Goal: Task Accomplishment & Management: Complete application form

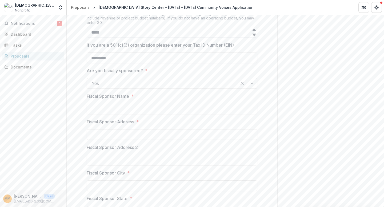
scroll to position [439, 0]
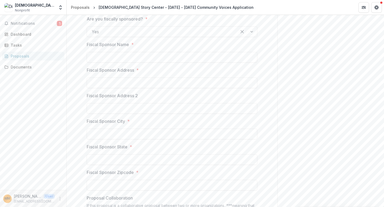
click at [88, 50] on div at bounding box center [172, 51] width 171 height 2
click at [90, 52] on input "Fiscal Sponsor Name *" at bounding box center [172, 57] width 171 height 11
click at [26, 25] on span "Notifications" at bounding box center [34, 23] width 46 height 5
click at [44, 107] on div "Notifications 1 Unread 1 Archived SW [PERSON_NAME] changed the due date of From…" at bounding box center [33, 102] width 66 height 175
click at [24, 23] on span "Notifications" at bounding box center [34, 23] width 46 height 5
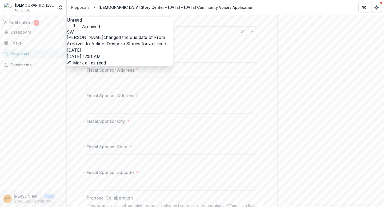
click at [82, 21] on button "Unread 1" at bounding box center [74, 22] width 15 height 11
click at [133, 37] on link "From Archives to Action: Diaspora Stories for Justice" at bounding box center [116, 41] width 99 height 12
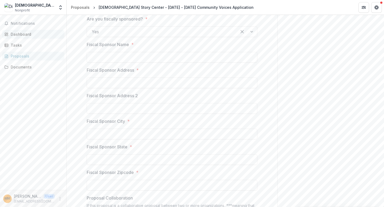
click at [19, 35] on div "Dashboard" at bounding box center [35, 34] width 49 height 6
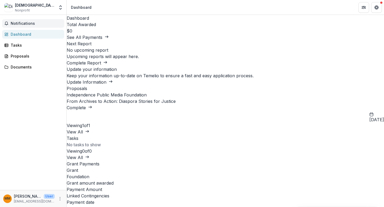
click at [29, 19] on button "Notifications" at bounding box center [33, 23] width 62 height 9
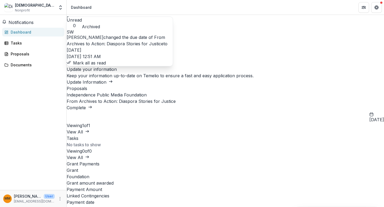
click at [94, 38] on link "From Archives to Action: Diaspora Stories for Justice" at bounding box center [116, 41] width 99 height 12
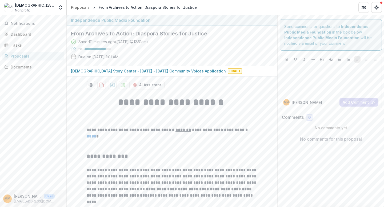
click at [19, 26] on span "Notifications" at bounding box center [37, 23] width 52 height 5
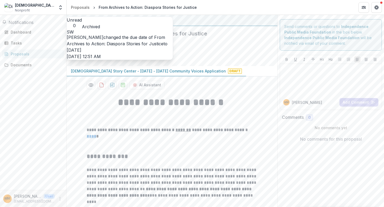
click at [100, 23] on button "Archived" at bounding box center [91, 26] width 18 height 6
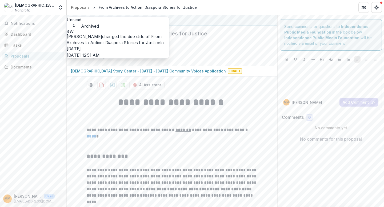
click at [102, 110] on h1 at bounding box center [172, 115] width 171 height 13
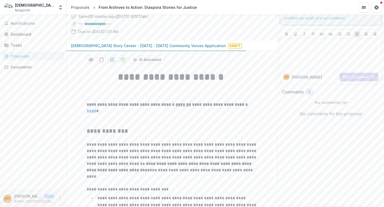
scroll to position [27, 0]
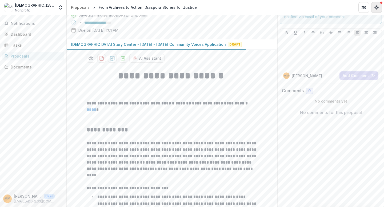
click at [377, 7] on icon "Get Help" at bounding box center [377, 7] width 4 height 4
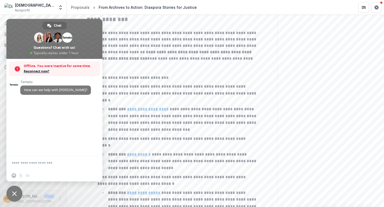
scroll to position [145, 0]
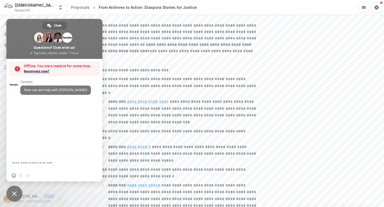
click at [17, 195] on span "Close chat" at bounding box center [14, 194] width 16 height 16
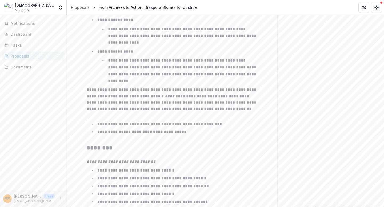
scroll to position [860, 0]
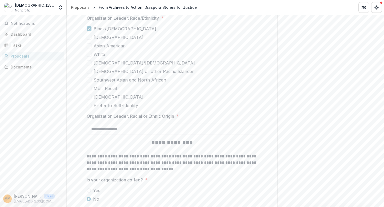
scroll to position [1368, 0]
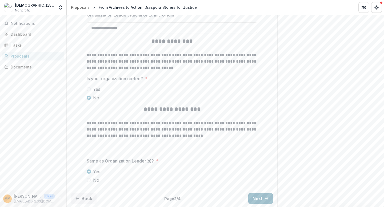
click at [255, 198] on button "Next" at bounding box center [261, 199] width 25 height 11
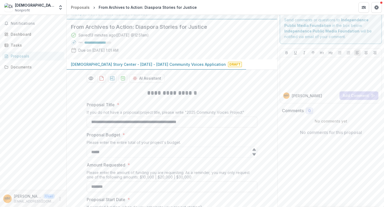
scroll to position [0, 0]
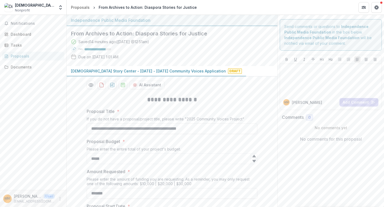
drag, startPoint x: 204, startPoint y: 131, endPoint x: 85, endPoint y: 128, distance: 119.1
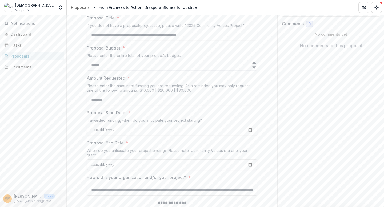
scroll to position [59, 0]
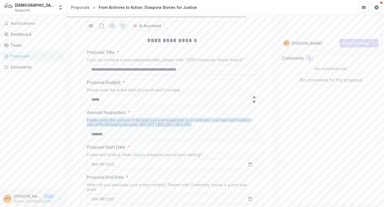
drag, startPoint x: 180, startPoint y: 124, endPoint x: 86, endPoint y: 119, distance: 93.6
click at [87, 119] on div "Please enter the amount of funding you are requesting. As a reminder, you may o…" at bounding box center [172, 123] width 171 height 11
copy div "Please enter the amount of funding you are requesting. As a reminder, you may o…"
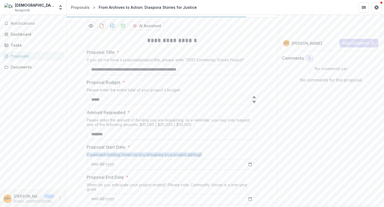
drag, startPoint x: 204, startPoint y: 155, endPoint x: 81, endPoint y: 157, distance: 123.1
copy div "If awarded funding, when do you anticipate your project starting?"
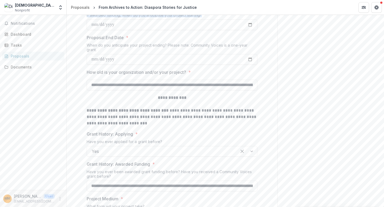
scroll to position [201, 0]
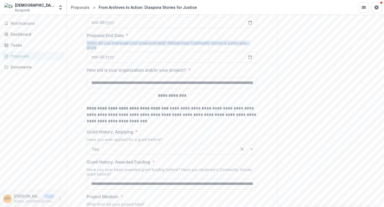
drag, startPoint x: 96, startPoint y: 49, endPoint x: 85, endPoint y: 45, distance: 12.0
copy div "When do you anticipate your project ending? Please note: Community Voices is a …"
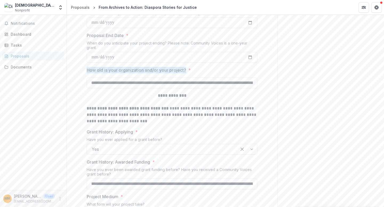
drag, startPoint x: 187, startPoint y: 70, endPoint x: 85, endPoint y: 72, distance: 101.5
copy p "How old is your organization and/or your project?"
click at [216, 85] on input "**********" at bounding box center [172, 83] width 171 height 11
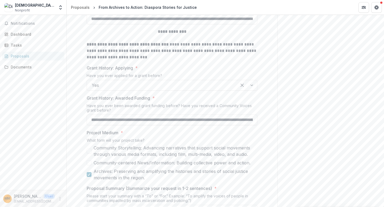
scroll to position [268, 0]
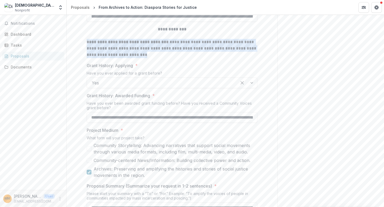
drag, startPoint x: 151, startPoint y: 56, endPoint x: 76, endPoint y: 39, distance: 76.8
copy p "**********"
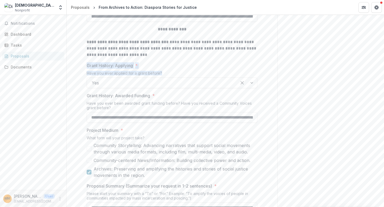
drag, startPoint x: 159, startPoint y: 74, endPoint x: 86, endPoint y: 62, distance: 74.5
copy div "Grant History: Applying * Have you ever applied for a grant before?"
click at [165, 70] on div "Grant History: Applying * Have you ever applied for a grant before? Yes" at bounding box center [172, 75] width 171 height 26
drag, startPoint x: 162, startPoint y: 73, endPoint x: 80, endPoint y: 70, distance: 82.0
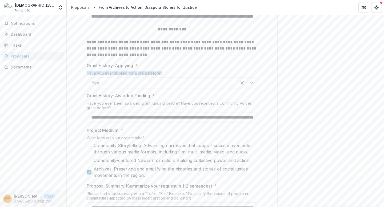
copy div "Have you ever applied for a grant before?"
click at [249, 83] on div at bounding box center [247, 83] width 20 height 10
click at [150, 96] on label "Grant History: Awarded Funding *" at bounding box center [171, 96] width 168 height 6
drag, startPoint x: 111, startPoint y: 108, endPoint x: 82, endPoint y: 103, distance: 28.9
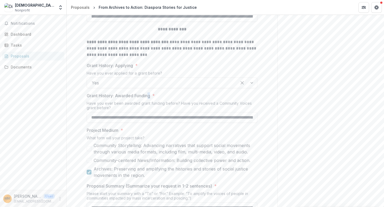
copy div "Have you ever been awarded grant funding before? Have you received a Community …"
click at [140, 117] on input "**********" at bounding box center [172, 117] width 171 height 11
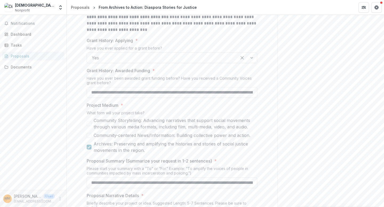
scroll to position [318, 0]
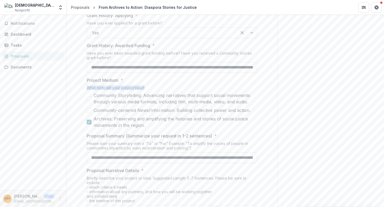
drag, startPoint x: 144, startPoint y: 89, endPoint x: 87, endPoint y: 90, distance: 56.6
click at [87, 90] on div "What form will your project take?" at bounding box center [172, 89] width 171 height 7
copy div "What form will your project take?"
drag, startPoint x: 144, startPoint y: 125, endPoint x: 141, endPoint y: 122, distance: 4.9
click at [141, 122] on span "Archives: Preserving and amplifying the histories and stories of social justice…" at bounding box center [176, 122] width 164 height 13
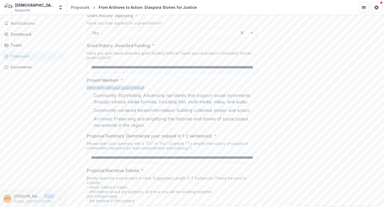
click at [142, 122] on span "Archives: Preserving and amplifying the histories and stories of social justice…" at bounding box center [176, 122] width 164 height 13
drag, startPoint x: 145, startPoint y: 126, endPoint x: 136, endPoint y: 124, distance: 9.6
click at [136, 124] on span "Archives: Preserving and amplifying the histories and stories of social justice…" at bounding box center [176, 122] width 164 height 13
click at [89, 122] on span at bounding box center [89, 122] width 5 height 5
drag, startPoint x: 76, startPoint y: 96, endPoint x: 72, endPoint y: 97, distance: 4.1
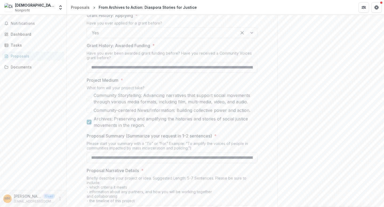
drag, startPoint x: 71, startPoint y: 89, endPoint x: 156, endPoint y: 128, distance: 93.8
copy div "What form will your project take? Community Storytelling: Advancing narratives …"
drag, startPoint x: 152, startPoint y: 80, endPoint x: 120, endPoint y: 77, distance: 32.4
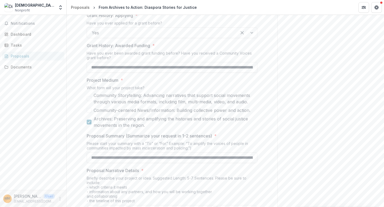
click at [151, 79] on span "Project Medium *" at bounding box center [171, 80] width 168 height 6
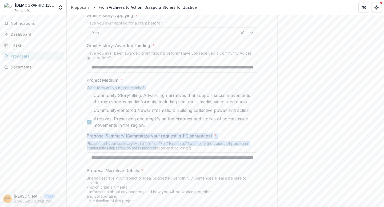
drag, startPoint x: 86, startPoint y: 87, endPoint x: 158, endPoint y: 147, distance: 93.4
click at [159, 110] on span "Community-centered News/Information: Building collective power and action." at bounding box center [172, 110] width 157 height 6
click at [88, 108] on div at bounding box center [89, 110] width 3 height 4
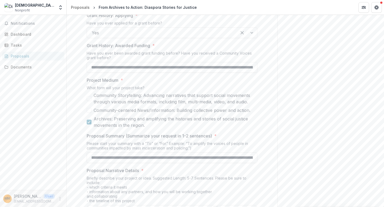
click at [41, 120] on div "Notifications Dashboard Tasks Proposals Documents" at bounding box center [33, 102] width 66 height 175
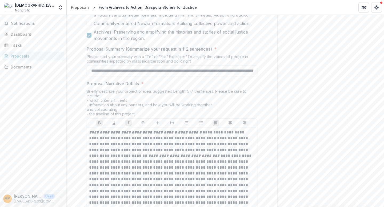
scroll to position [409, 0]
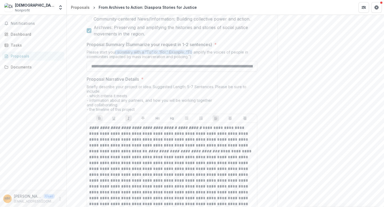
drag, startPoint x: 193, startPoint y: 53, endPoint x: 112, endPoint y: 49, distance: 81.2
click at [112, 49] on div "Proposal Summary (Summarize your request in 1-2 sentences) * Please start your …" at bounding box center [172, 56] width 171 height 30
click at [99, 49] on div "Proposal Summary (Summarize your request in 1-2 sentences) * Please start your …" at bounding box center [172, 56] width 171 height 30
click at [88, 52] on div "Please start your summary with a “To” or “For.” Example: “To amplify the voices…" at bounding box center [172, 55] width 171 height 11
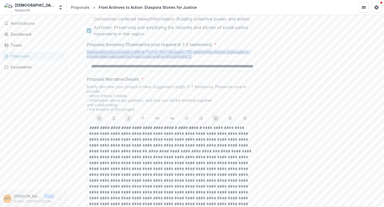
drag, startPoint x: 86, startPoint y: 52, endPoint x: 206, endPoint y: 60, distance: 120.4
click at [206, 60] on div "Please start your summary with a “To” or “For.” Example: “To amplify the voices…" at bounding box center [172, 55] width 171 height 11
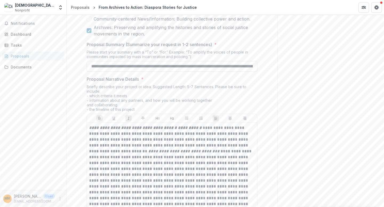
click at [116, 64] on input "**********" at bounding box center [172, 66] width 171 height 11
drag, startPoint x: 140, startPoint y: 109, endPoint x: 84, endPoint y: 86, distance: 61.0
click at [111, 138] on p "**********" at bounding box center [172, 166] width 166 height 82
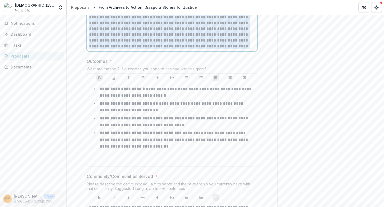
scroll to position [565, 0]
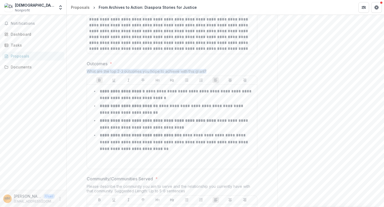
drag, startPoint x: 200, startPoint y: 70, endPoint x: 84, endPoint y: 71, distance: 116.9
click at [171, 143] on p "**********" at bounding box center [174, 142] width 149 height 18
click at [171, 149] on li "**********" at bounding box center [176, 142] width 160 height 21
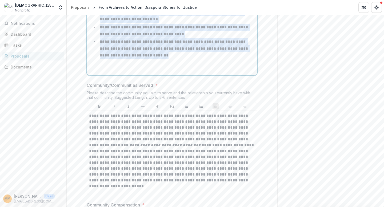
scroll to position [671, 0]
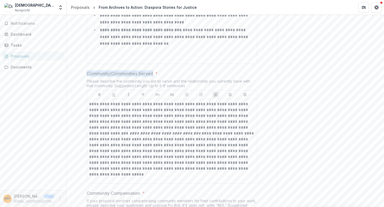
drag, startPoint x: 153, startPoint y: 72, endPoint x: 86, endPoint y: 72, distance: 66.5
click at [87, 72] on p "Community/Communities Served" at bounding box center [120, 73] width 66 height 6
click at [151, 76] on p "Community/Communities Served" at bounding box center [120, 73] width 66 height 6
drag, startPoint x: 151, startPoint y: 74, endPoint x: 80, endPoint y: 73, distance: 70.7
click at [80, 73] on div "**********" at bounding box center [172, 198] width 211 height 1554
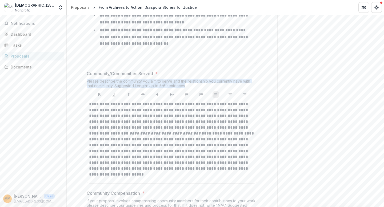
drag, startPoint x: 185, startPoint y: 86, endPoint x: 82, endPoint y: 82, distance: 103.2
click at [82, 82] on div "**********" at bounding box center [171, 198] width 179 height 1554
drag, startPoint x: 152, startPoint y: 164, endPoint x: 140, endPoint y: 167, distance: 13.1
click at [152, 164] on p "**********" at bounding box center [172, 139] width 166 height 76
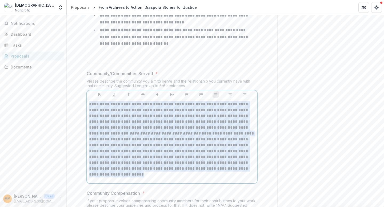
drag, startPoint x: 104, startPoint y: 174, endPoint x: 88, endPoint y: 105, distance: 70.1
click at [88, 105] on div "**********" at bounding box center [172, 141] width 170 height 84
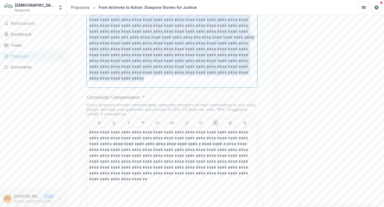
scroll to position [776, 0]
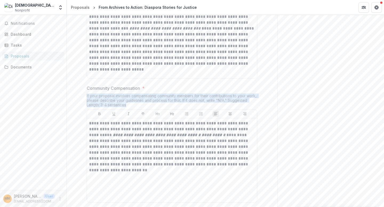
drag, startPoint x: 129, startPoint y: 104, endPoint x: 85, endPoint y: 96, distance: 44.2
click at [85, 96] on div "**********" at bounding box center [171, 93] width 179 height 1554
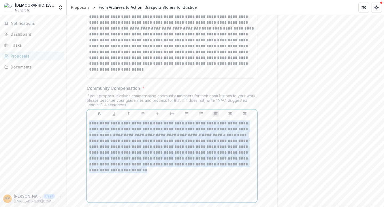
drag, startPoint x: 124, startPoint y: 169, endPoint x: 88, endPoint y: 124, distance: 57.7
click at [88, 124] on div "**********" at bounding box center [172, 161] width 170 height 84
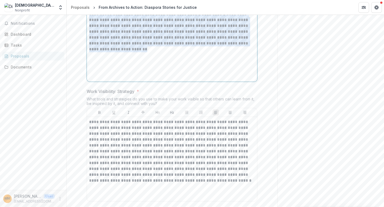
scroll to position [899, 0]
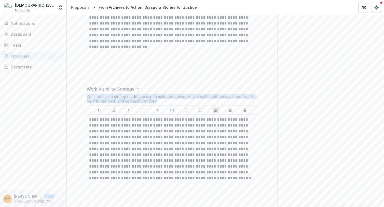
drag, startPoint x: 157, startPoint y: 101, endPoint x: 85, endPoint y: 98, distance: 71.9
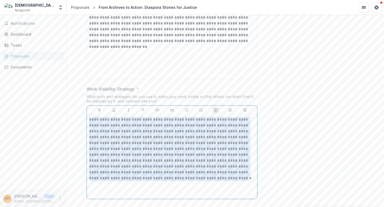
drag, startPoint x: 167, startPoint y: 178, endPoint x: 89, endPoint y: 116, distance: 100.0
click at [89, 116] on div "**********" at bounding box center [172, 157] width 170 height 84
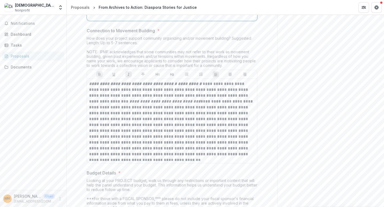
scroll to position [1046, 0]
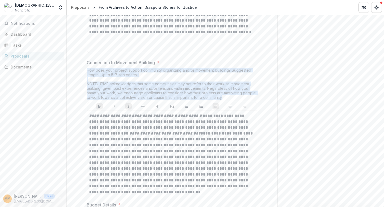
drag, startPoint x: 204, startPoint y: 92, endPoint x: 86, endPoint y: 66, distance: 121.1
click at [87, 66] on div "**********" at bounding box center [172, 129] width 171 height 138
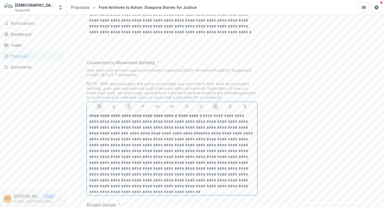
click at [172, 156] on p "**********" at bounding box center [172, 151] width 166 height 76
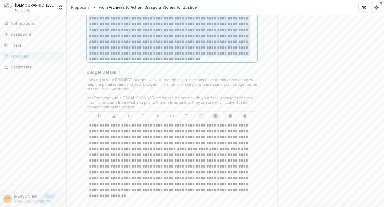
scroll to position [1181, 0]
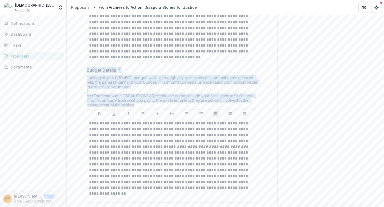
drag, startPoint x: 133, startPoint y: 103, endPoint x: 85, endPoint y: 68, distance: 59.4
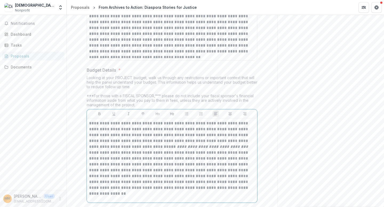
click at [163, 170] on p "**********" at bounding box center [172, 156] width 166 height 70
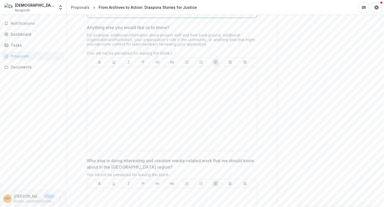
scroll to position [1361, 0]
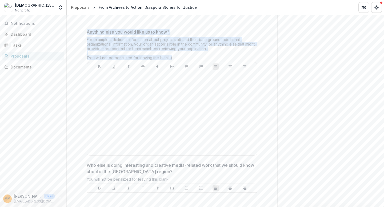
drag, startPoint x: 178, startPoint y: 58, endPoint x: 84, endPoint y: 32, distance: 97.7
click at [172, 32] on span "Anything else you would like us to know?" at bounding box center [171, 32] width 168 height 6
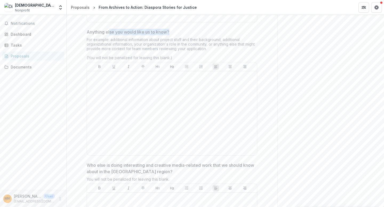
drag, startPoint x: 170, startPoint y: 31, endPoint x: 109, endPoint y: 33, distance: 61.1
click at [109, 33] on span "Anything else you would like us to know?" at bounding box center [171, 32] width 168 height 6
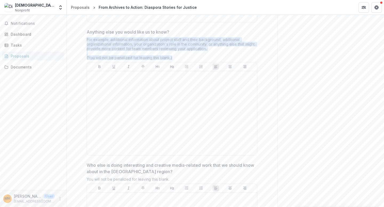
drag, startPoint x: 175, startPoint y: 59, endPoint x: 79, endPoint y: 38, distance: 98.4
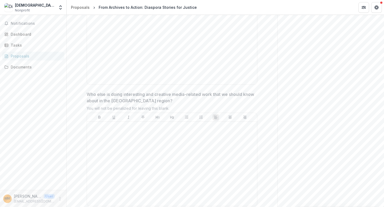
scroll to position [1421, 0]
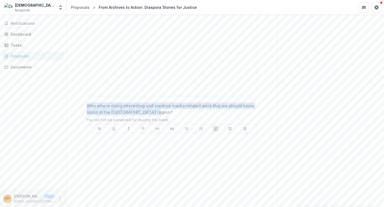
drag, startPoint x: 165, startPoint y: 113, endPoint x: 110, endPoint y: 93, distance: 58.9
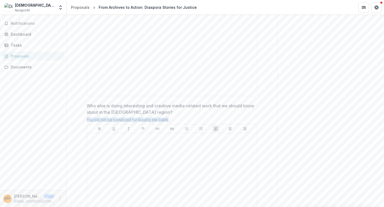
drag, startPoint x: 168, startPoint y: 120, endPoint x: 101, endPoint y: 117, distance: 67.1
click at [87, 119] on div "You will not be penalized for leaving this blank." at bounding box center [172, 121] width 171 height 7
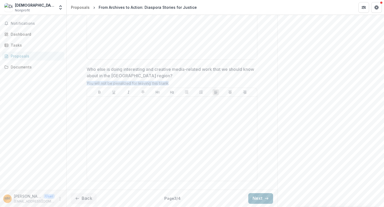
click at [263, 196] on button "Next" at bounding box center [261, 199] width 25 height 11
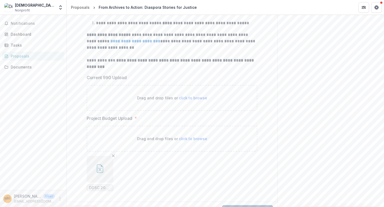
scroll to position [169, 0]
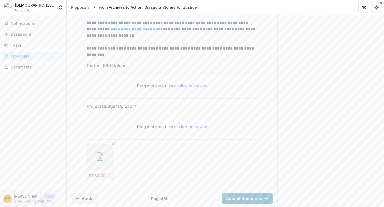
click at [105, 152] on button "button" at bounding box center [100, 157] width 27 height 27
click at [4, 207] on button "Close" at bounding box center [2, 210] width 4 height 6
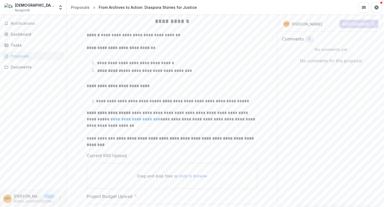
scroll to position [81, 0]
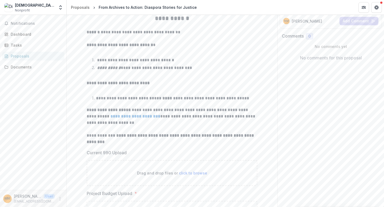
click at [86, 33] on div "**********" at bounding box center [171, 142] width 179 height 265
click at [86, 32] on div "**********" at bounding box center [171, 142] width 179 height 265
click at [86, 31] on div "**********" at bounding box center [171, 142] width 179 height 265
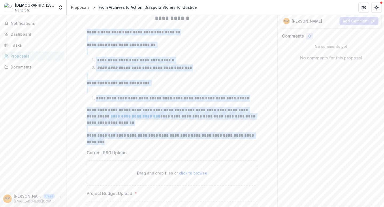
drag, startPoint x: 87, startPoint y: 33, endPoint x: 137, endPoint y: 147, distance: 124.2
click at [137, 147] on div "**********" at bounding box center [172, 142] width 171 height 265
click at [100, 96] on p "**********" at bounding box center [172, 98] width 153 height 4
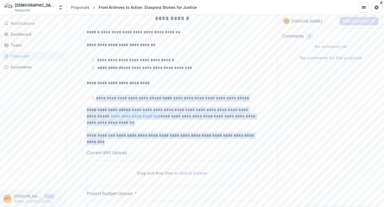
drag, startPoint x: 96, startPoint y: 97, endPoint x: 114, endPoint y: 141, distance: 48.1
click at [114, 141] on div "**********" at bounding box center [172, 142] width 171 height 265
click at [111, 121] on p "**********" at bounding box center [172, 116] width 171 height 19
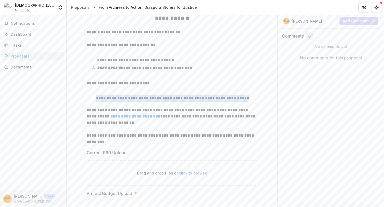
drag, startPoint x: 96, startPoint y: 96, endPoint x: 253, endPoint y: 96, distance: 157.0
click at [253, 96] on li "**********" at bounding box center [175, 98] width 164 height 7
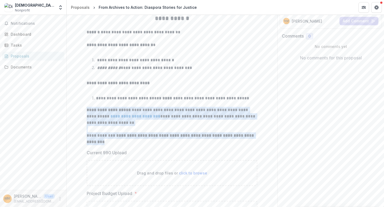
drag, startPoint x: 110, startPoint y: 141, endPoint x: 86, endPoint y: 112, distance: 38.3
click at [86, 112] on div "**********" at bounding box center [171, 142] width 179 height 265
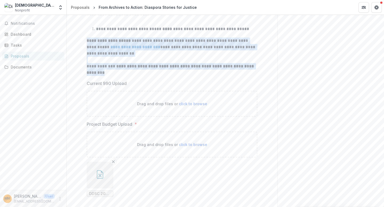
scroll to position [169, 0]
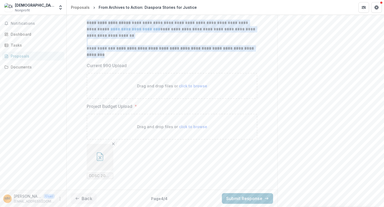
click at [97, 157] on icon "button" at bounding box center [100, 157] width 6 height 9
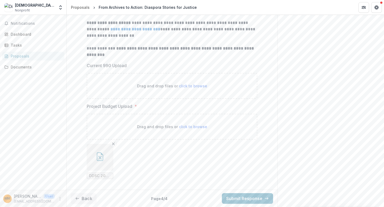
drag, startPoint x: 117, startPoint y: 25, endPoint x: 41, endPoint y: 29, distance: 75.9
click at [4, 207] on icon "Close" at bounding box center [2, 211] width 4 height 4
click at [87, 197] on button "Back" at bounding box center [84, 199] width 26 height 11
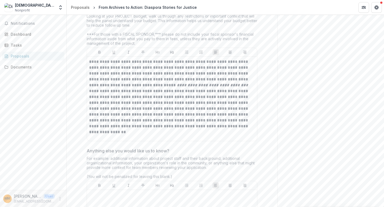
scroll to position [1457, 0]
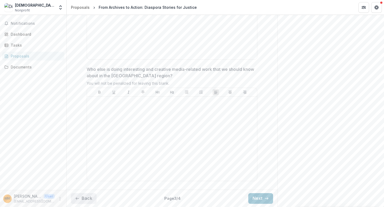
click at [92, 195] on button "Back" at bounding box center [84, 199] width 26 height 11
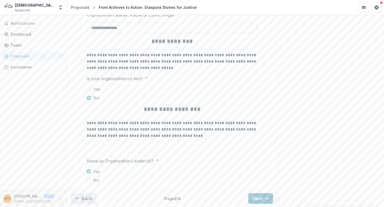
scroll to position [1368, 0]
click at [92, 196] on button "Back" at bounding box center [84, 199] width 26 height 11
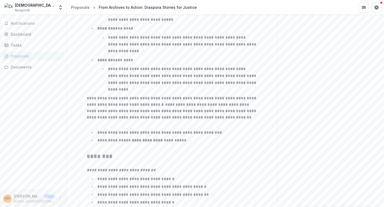
scroll to position [860, 0]
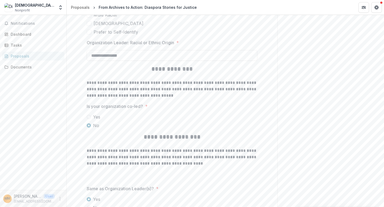
scroll to position [1368, 0]
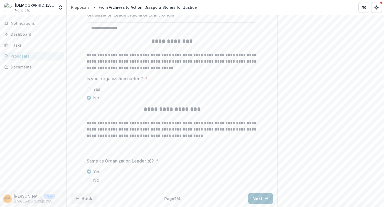
click at [257, 199] on button "Next" at bounding box center [261, 199] width 25 height 11
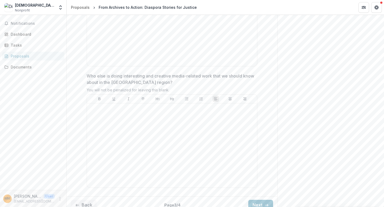
scroll to position [1457, 0]
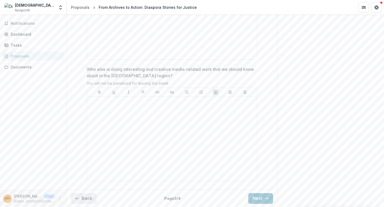
click at [81, 200] on button "Back" at bounding box center [84, 199] width 26 height 11
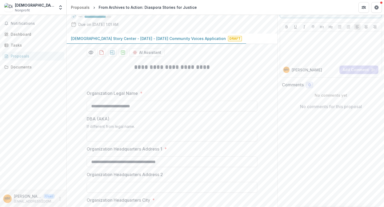
scroll to position [54, 0]
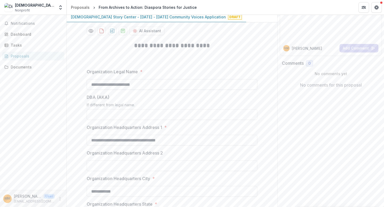
drag, startPoint x: 149, startPoint y: 84, endPoint x: 122, endPoint y: 33, distance: 58.1
click at [90, 84] on input "**********" at bounding box center [172, 84] width 171 height 11
drag, startPoint x: 112, startPoint y: 98, endPoint x: 85, endPoint y: 99, distance: 27.5
click at [128, 103] on div "If different from legal name." at bounding box center [172, 106] width 171 height 7
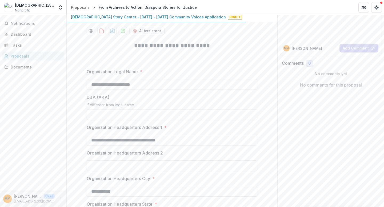
drag, startPoint x: 137, startPoint y: 105, endPoint x: 80, endPoint y: 108, distance: 57.2
drag, startPoint x: 166, startPoint y: 128, endPoint x: 81, endPoint y: 130, distance: 84.9
click at [175, 141] on input "**********" at bounding box center [172, 140] width 171 height 11
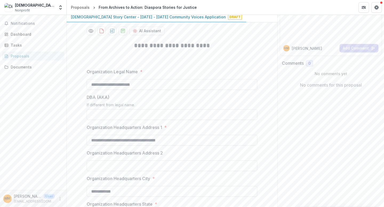
drag, startPoint x: 177, startPoint y: 140, endPoint x: 85, endPoint y: 140, distance: 91.6
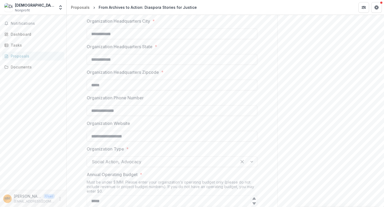
scroll to position [232, 0]
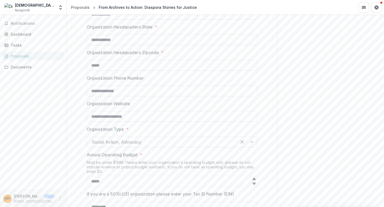
drag, startPoint x: 110, startPoint y: 65, endPoint x: 85, endPoint y: 66, distance: 24.8
drag, startPoint x: 125, startPoint y: 93, endPoint x: 89, endPoint y: 90, distance: 36.6
click at [89, 90] on input "**********" at bounding box center [172, 91] width 171 height 11
click at [129, 119] on input "**********" at bounding box center [172, 116] width 171 height 11
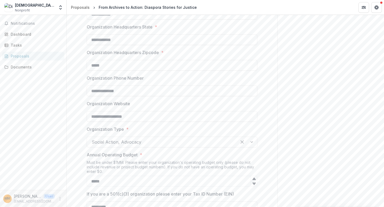
drag, startPoint x: 141, startPoint y: 119, endPoint x: 83, endPoint y: 116, distance: 58.0
click at [151, 132] on label "Organization Type *" at bounding box center [171, 129] width 168 height 6
click at [93, 139] on input "Organization Type *" at bounding box center [92, 142] width 1 height 6
click at [168, 143] on div at bounding box center [162, 142] width 140 height 7
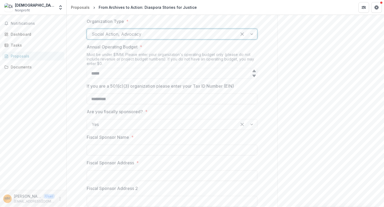
scroll to position [346, 0]
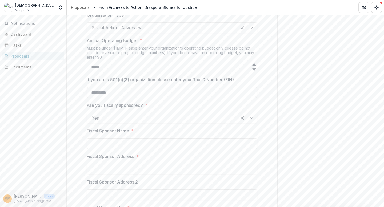
click at [233, 79] on p "If you are a 501(c)(3) organization please enter your Tax ID Number (EIN)" at bounding box center [160, 80] width 147 height 6
click at [233, 87] on input "*********" at bounding box center [172, 92] width 171 height 11
drag, startPoint x: 235, startPoint y: 79, endPoint x: 83, endPoint y: 72, distance: 151.8
drag, startPoint x: 122, startPoint y: 91, endPoint x: 65, endPoint y: 89, distance: 56.9
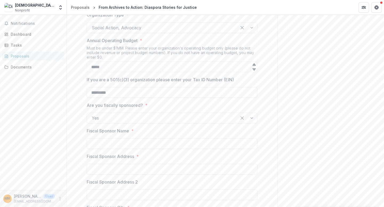
click at [66, 89] on main "**********" at bounding box center [192, 111] width 384 height 192
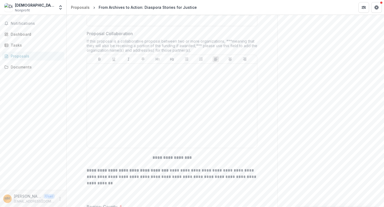
scroll to position [604, 0]
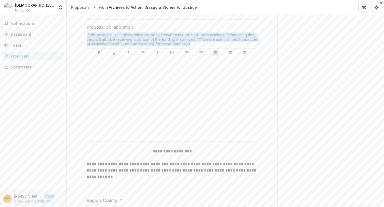
drag, startPoint x: 190, startPoint y: 45, endPoint x: 81, endPoint y: 35, distance: 109.6
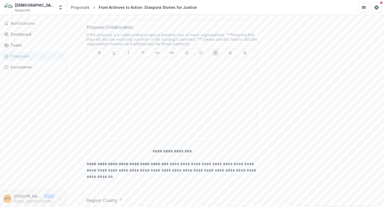
click at [41, 110] on div "Notifications Dashboard Tasks Proposals Documents" at bounding box center [33, 102] width 66 height 175
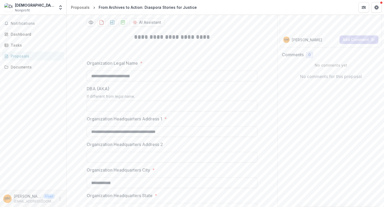
scroll to position [0, 0]
